Goal: Task Accomplishment & Management: Complete application form

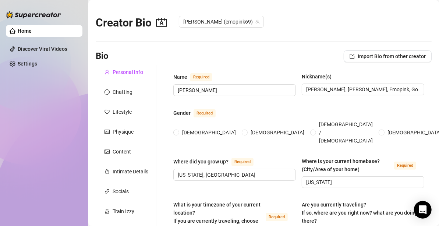
type input "[PERSON_NAME]"
type input "[PERSON_NAME], [PERSON_NAME], Emopink, Goddess, Baby, Mommy"
type input "[US_STATE], [GEOGRAPHIC_DATA]"
type input "[US_STATE]"
type input "[DEMOGRAPHIC_DATA]"
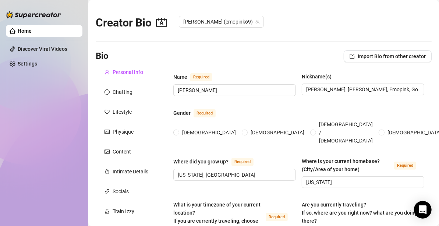
type input "Single"
type input "0"
type input "My Dog moxxi"
type input "I am a receptionist at my university"
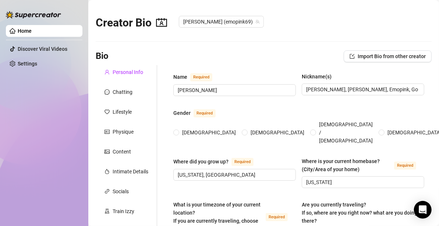
type input "Currently getting my masters in [MEDICAL_DATA]"
type input "[DEMOGRAPHIC_DATA]"
type input "Everyone should help everyone out no matter what."
type textarea "My dreams are to open my own fashion boutique and earn enough money to quit onl…"
type textarea "One time, I was masturbating in my room and my roommate walked in... and she JO…"
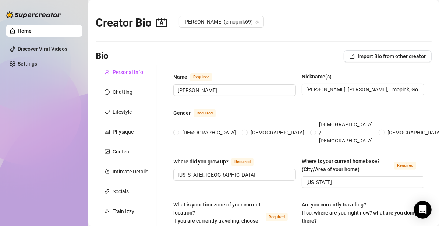
type textarea "I have had pink hair since before high school! I have 10 piercing holes- 2 nipp…"
type textarea "Boob size: 38DDD Measurements: 38, 30, 49 Foot size: 8.5 wide 😖 Height: 5 foot …"
radio input "true"
type input "[DATE]"
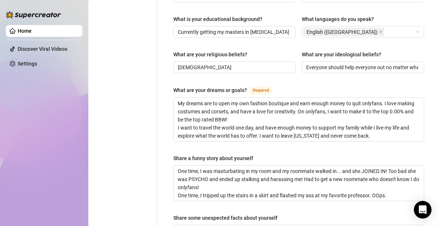
scroll to position [405, 0]
